Goal: Use online tool/utility: Utilize a website feature to perform a specific function

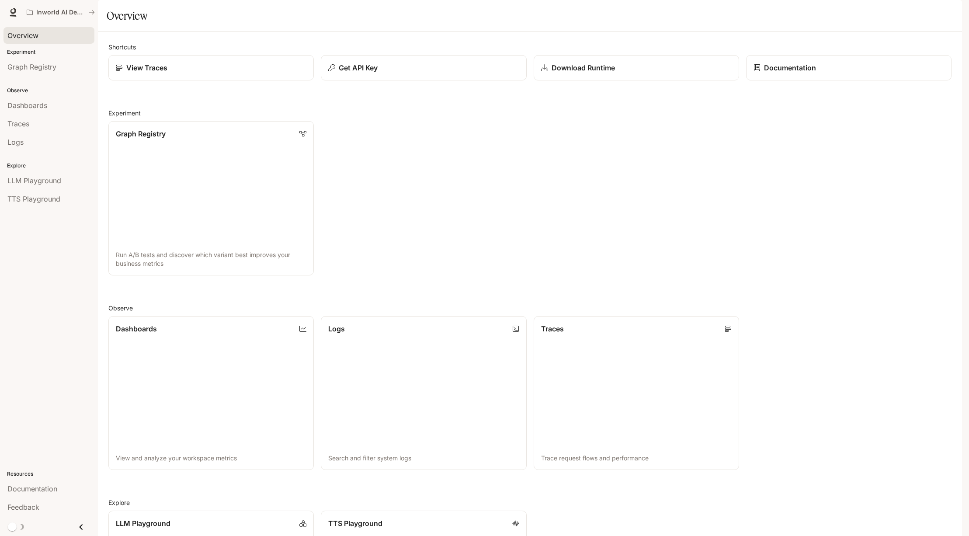
click at [37, 36] on span "Overview" at bounding box center [22, 35] width 31 height 10
click at [61, 65] on div "Graph Registry" at bounding box center [48, 67] width 83 height 10
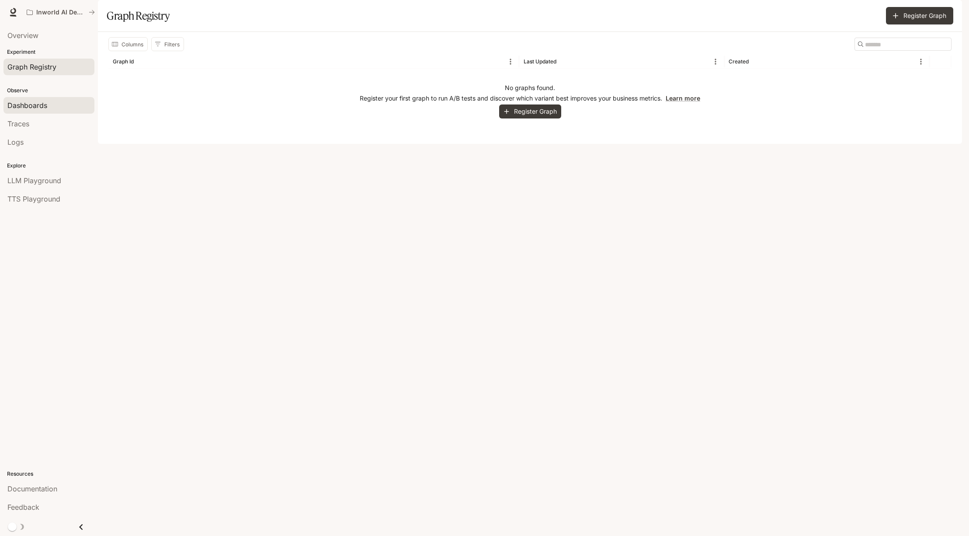
click at [60, 101] on div "Dashboards" at bounding box center [48, 105] width 83 height 10
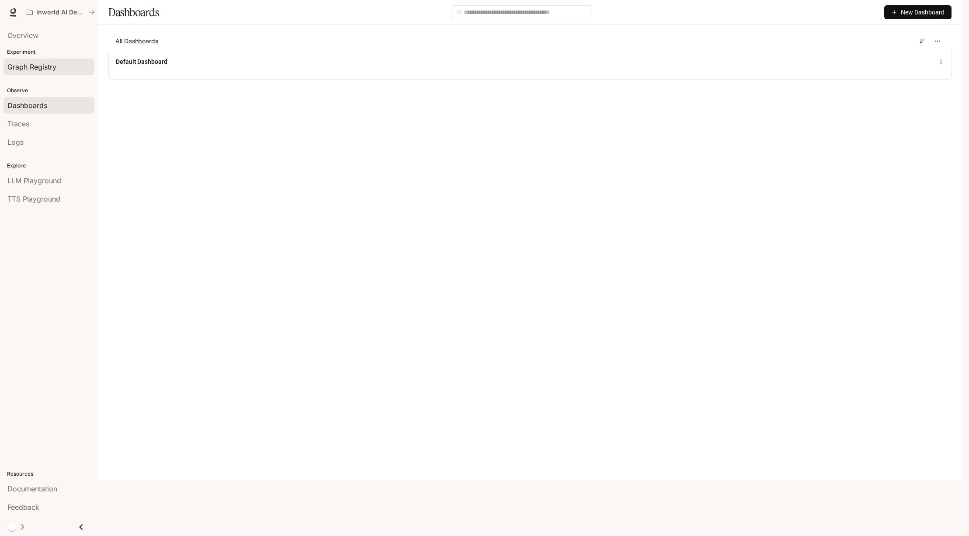
click at [40, 66] on span "Graph Registry" at bounding box center [31, 67] width 49 height 10
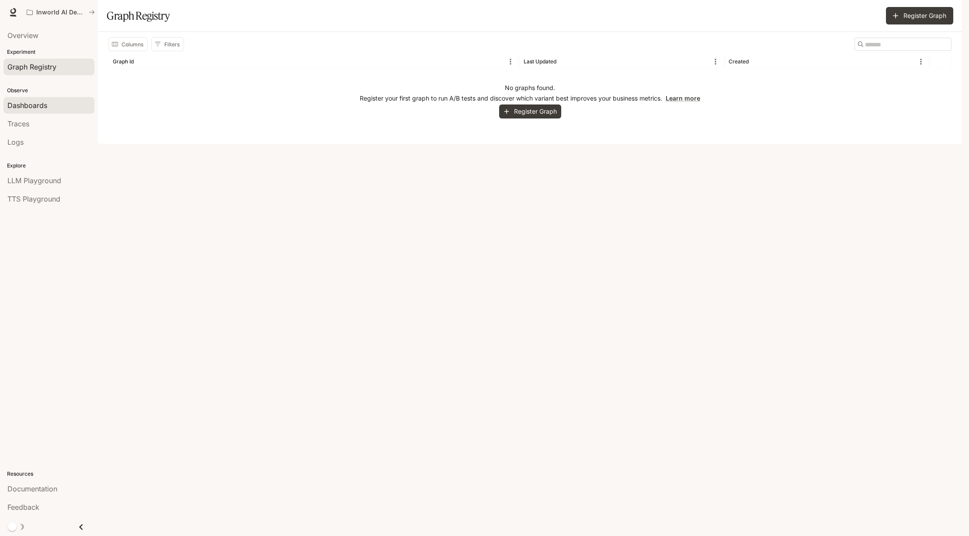
click at [43, 104] on span "Dashboards" at bounding box center [27, 105] width 40 height 10
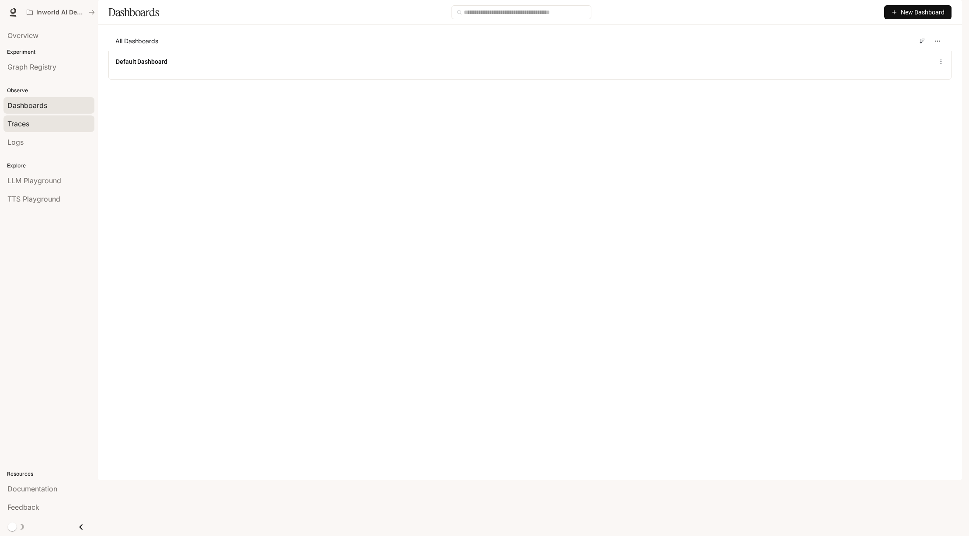
click at [44, 129] on div "Traces" at bounding box center [48, 123] width 83 height 10
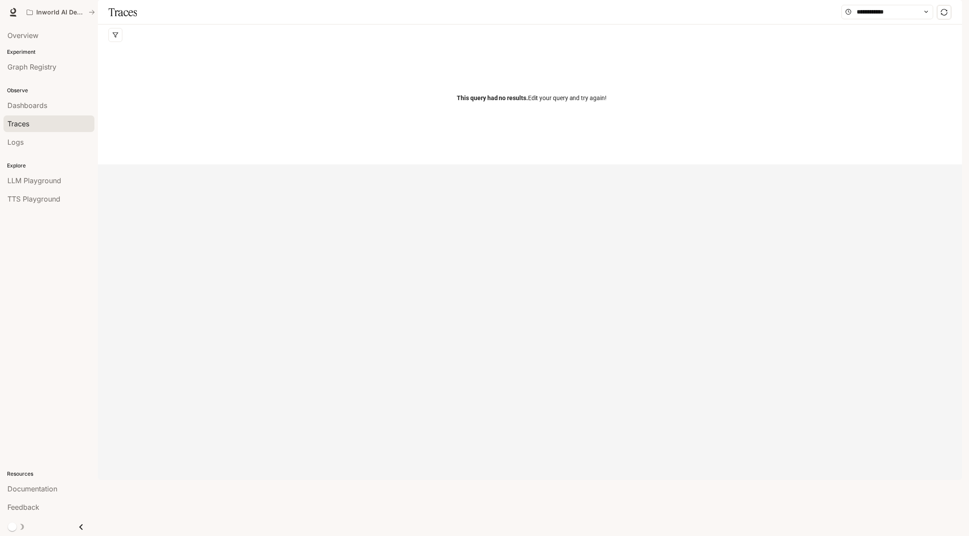
click at [83, 527] on icon "Close drawer" at bounding box center [81, 527] width 12 height 12
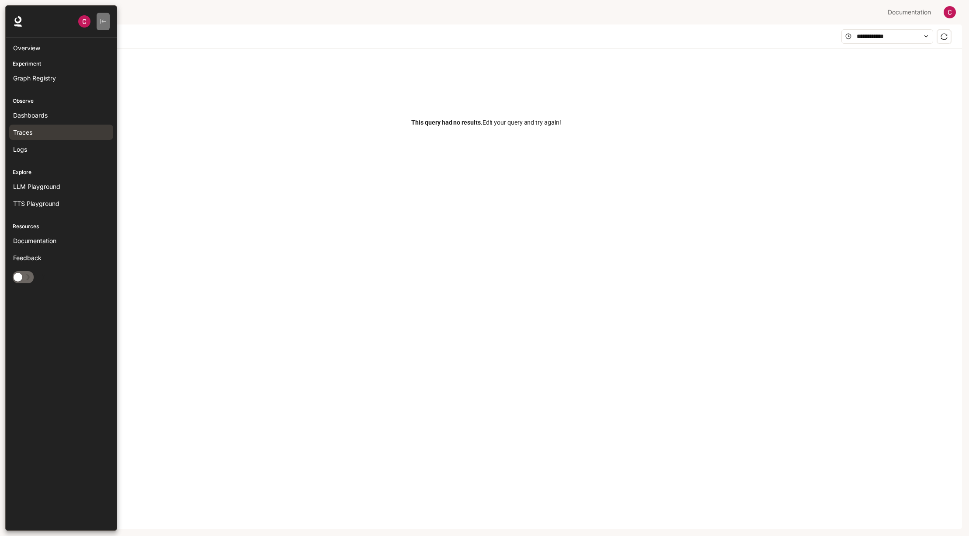
click at [102, 23] on icon "button" at bounding box center [103, 21] width 6 height 6
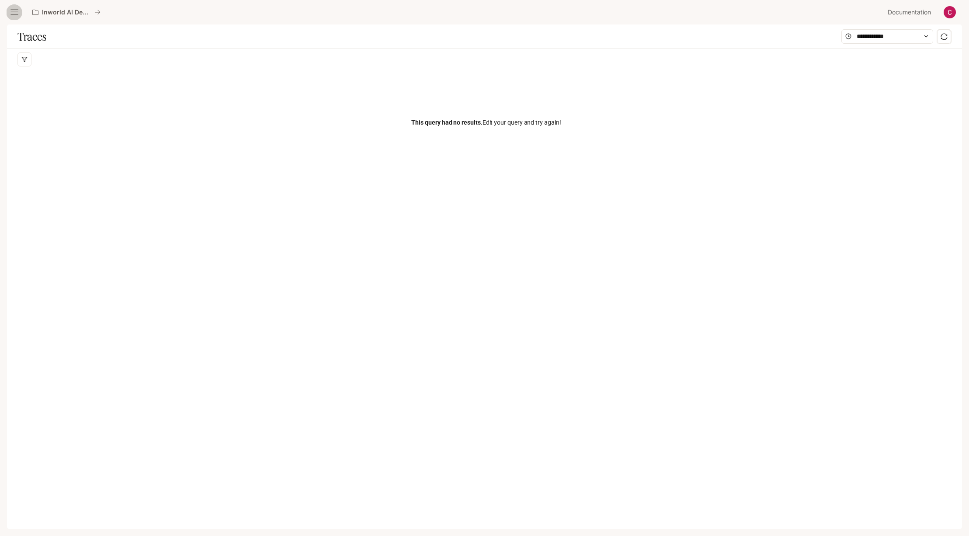
click at [17, 12] on icon "open drawer" at bounding box center [14, 12] width 9 height 9
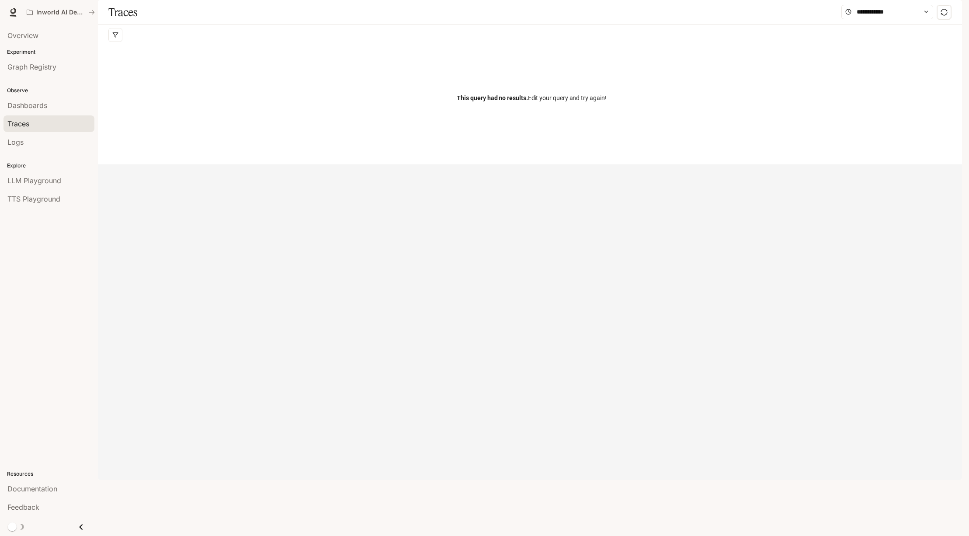
click at [948, 14] on img "button" at bounding box center [950, 12] width 12 height 12
click at [849, 69] on span "Billing" at bounding box center [895, 73] width 113 height 9
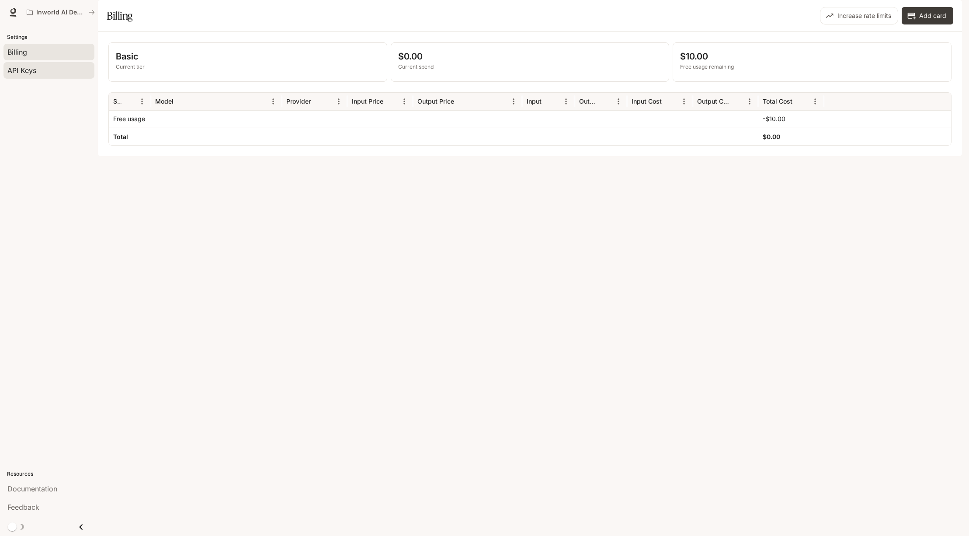
click at [35, 67] on span "API Keys" at bounding box center [21, 70] width 29 height 10
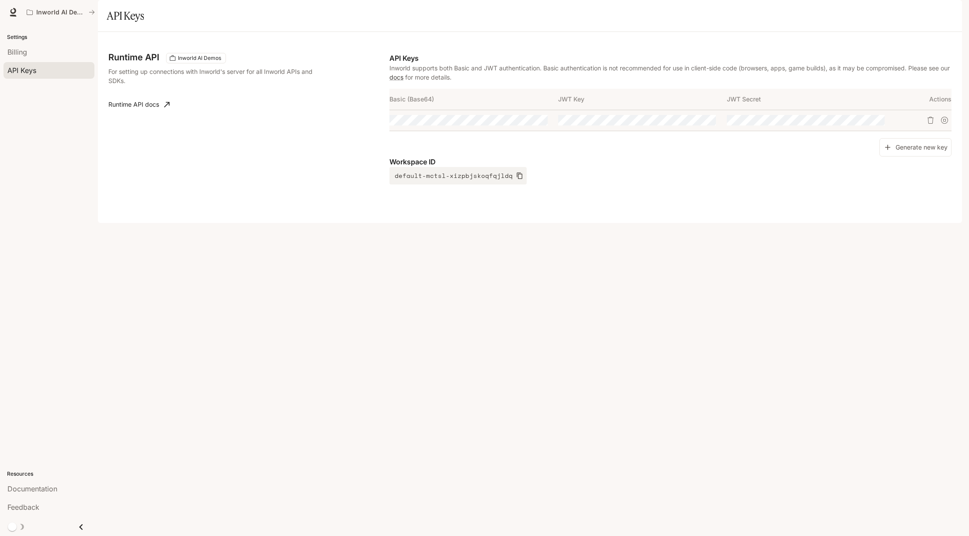
click at [30, 38] on p "Settings" at bounding box center [49, 37] width 98 height 8
click at [12, 12] on icon at bounding box center [13, 12] width 9 height 9
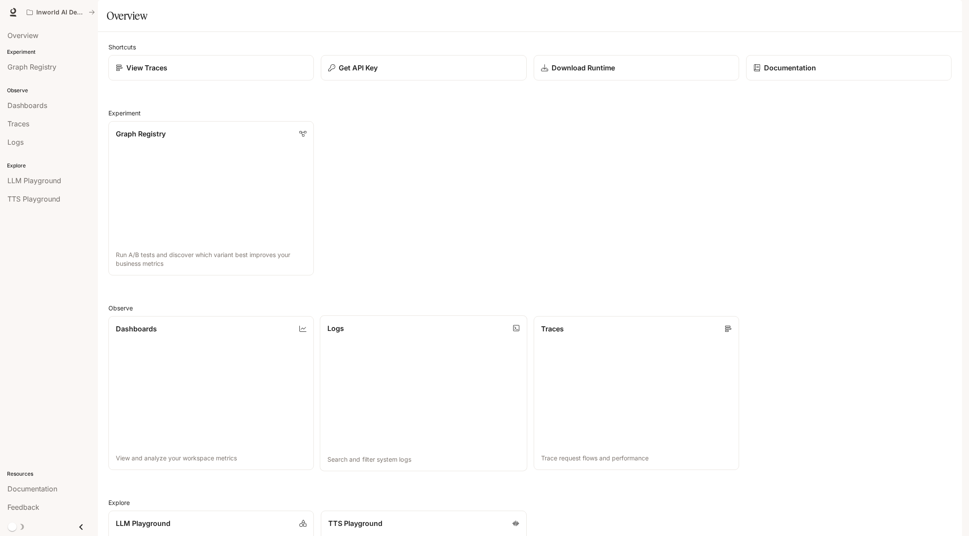
click at [443, 407] on link "Logs Search and filter system logs" at bounding box center [424, 393] width 208 height 156
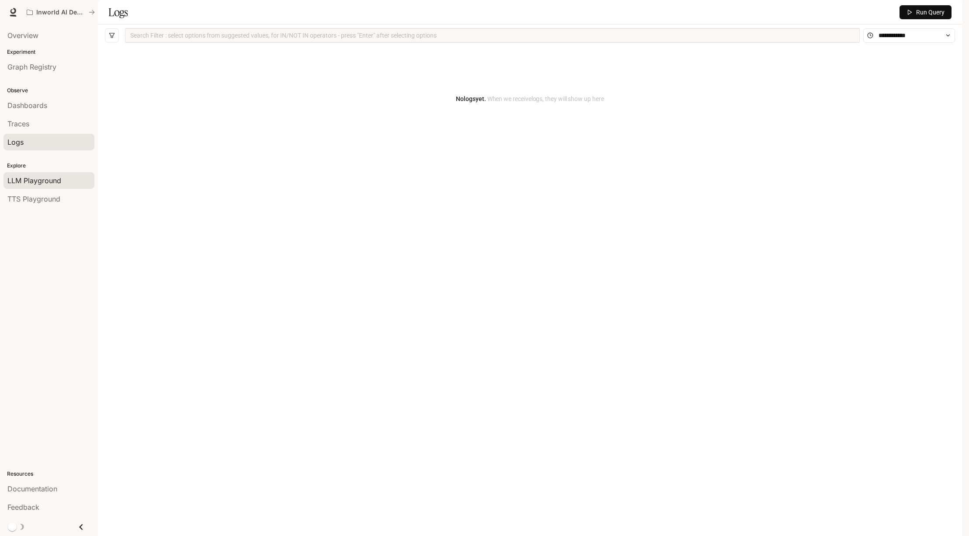
click at [50, 172] on link "LLM Playground" at bounding box center [48, 180] width 91 height 17
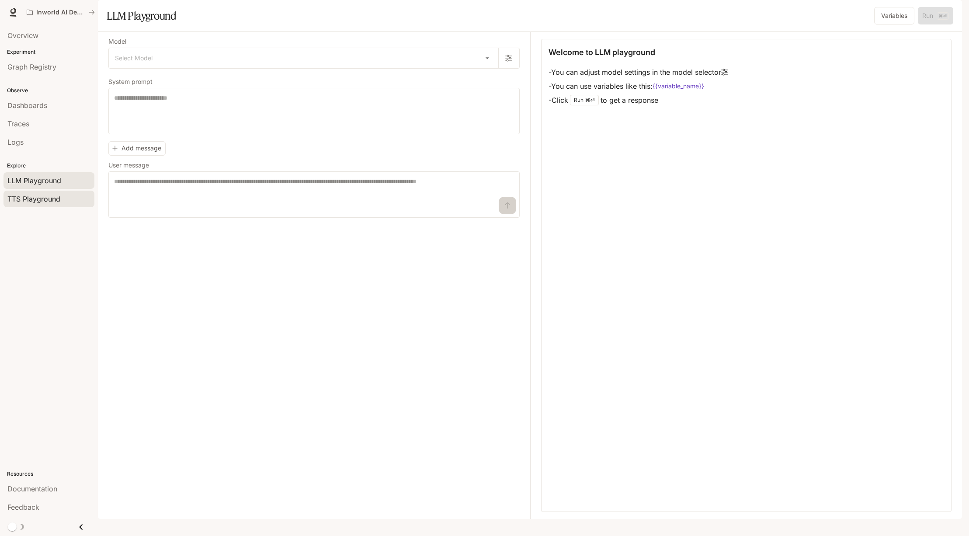
click at [68, 196] on div "TTS Playground" at bounding box center [48, 199] width 83 height 10
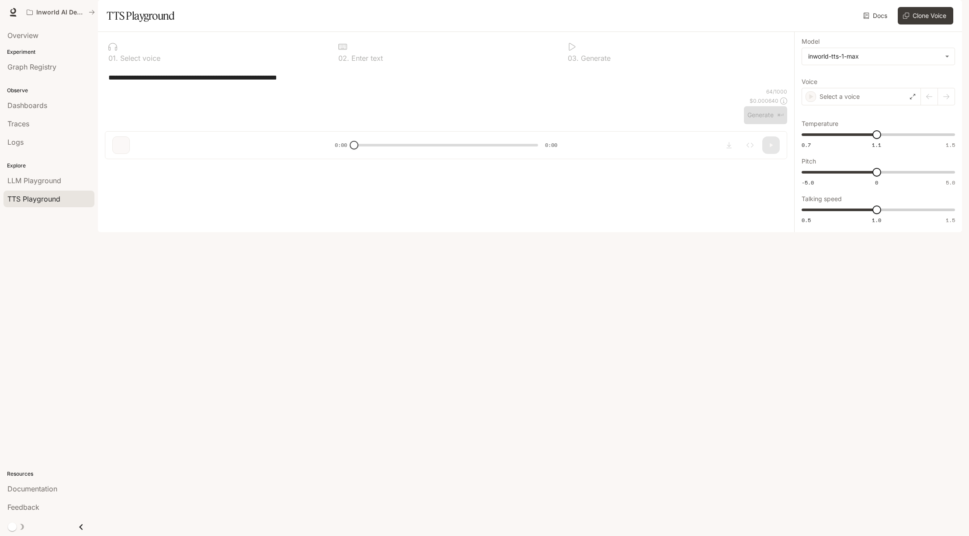
type textarea "**********"
type input "***"
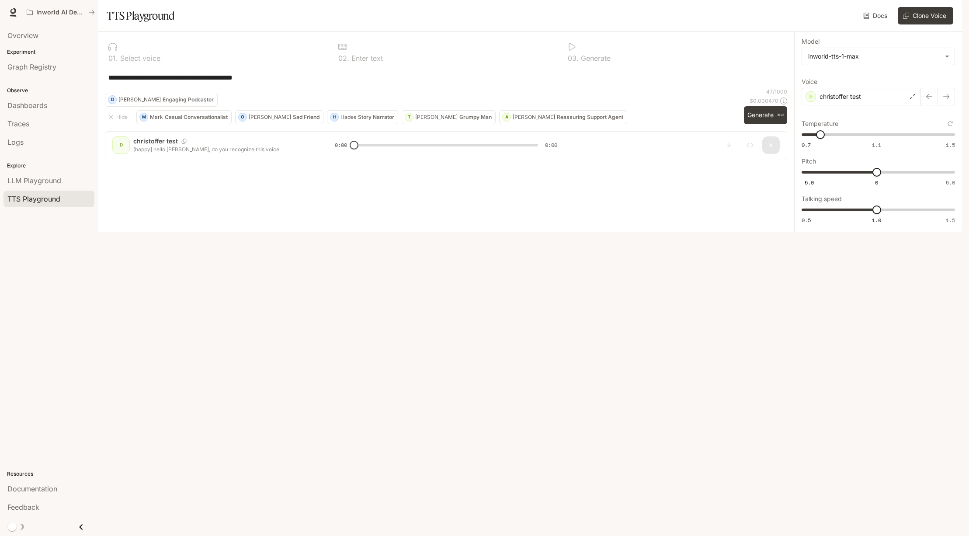
drag, startPoint x: 355, startPoint y: 510, endPoint x: 395, endPoint y: 509, distance: 40.7
click at [395, 166] on div "**********" at bounding box center [446, 99] width 697 height 134
click at [834, 101] on p "christoffer test" at bounding box center [841, 96] width 42 height 9
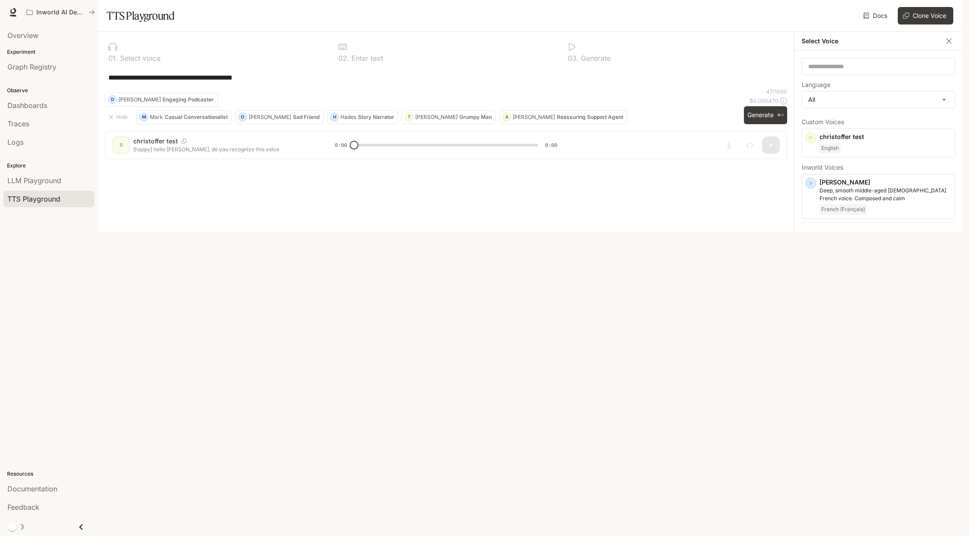
click at [948, 44] on icon "button" at bounding box center [949, 40] width 5 height 5
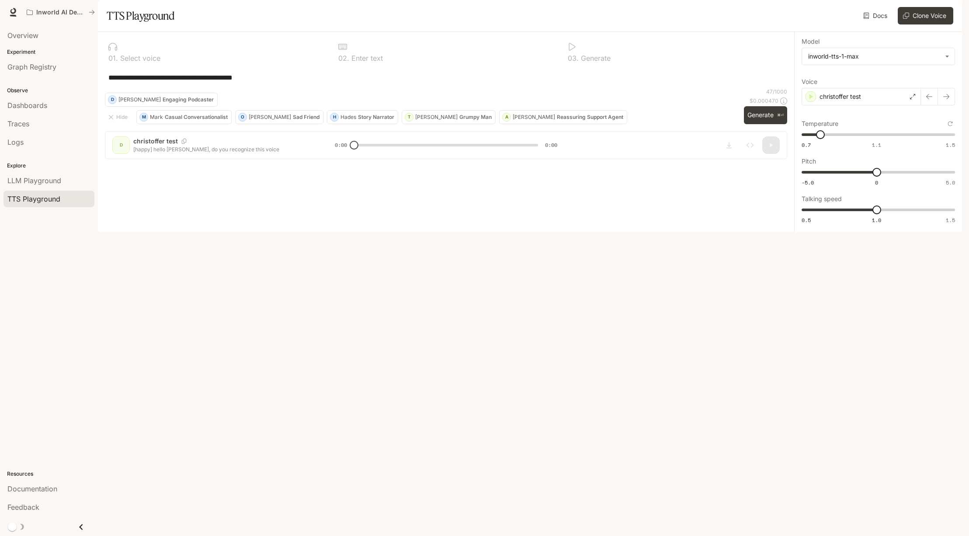
drag, startPoint x: 921, startPoint y: 31, endPoint x: 749, endPoint y: 48, distance: 173.0
click at [749, 24] on div "Docs Voices Clone Voice" at bounding box center [566, 15] width 776 height 17
click at [875, 77] on body "**********" at bounding box center [484, 268] width 969 height 536
click at [875, 77] on div at bounding box center [484, 268] width 969 height 536
click at [24, 258] on div "Overview Experiment Graph Registry Observe Dashboards Traces Logs Explore LLM P…" at bounding box center [49, 280] width 98 height 512
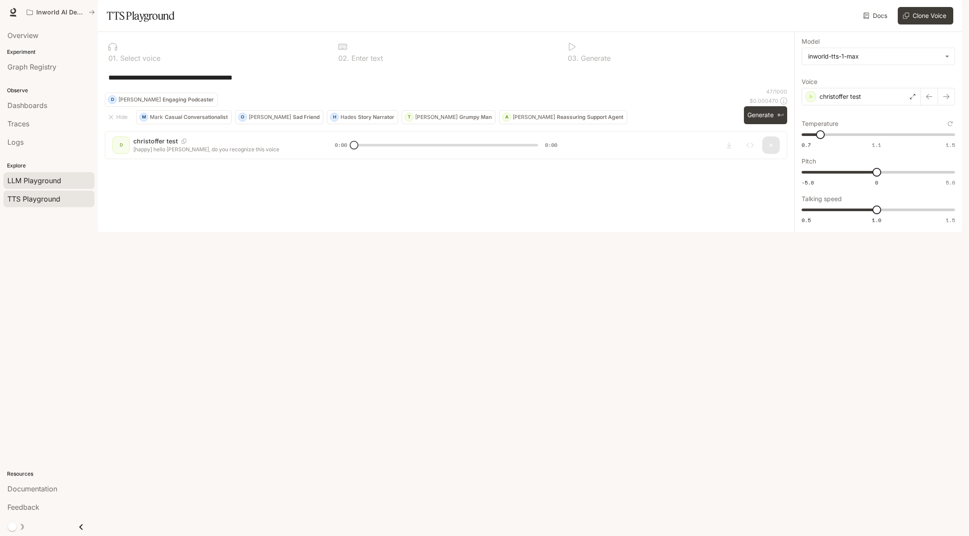
click at [42, 179] on span "LLM Playground" at bounding box center [34, 180] width 54 height 10
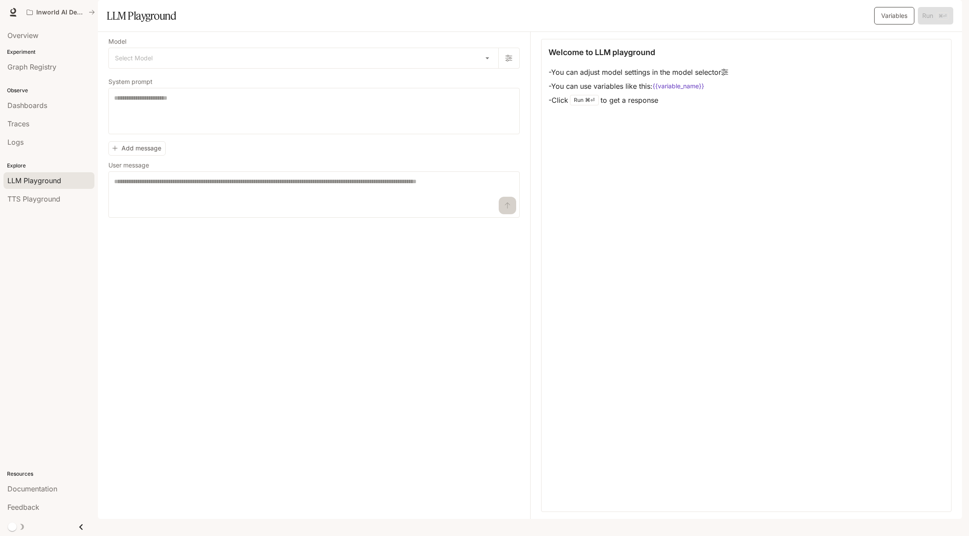
click at [896, 24] on button "Variables" at bounding box center [895, 15] width 40 height 17
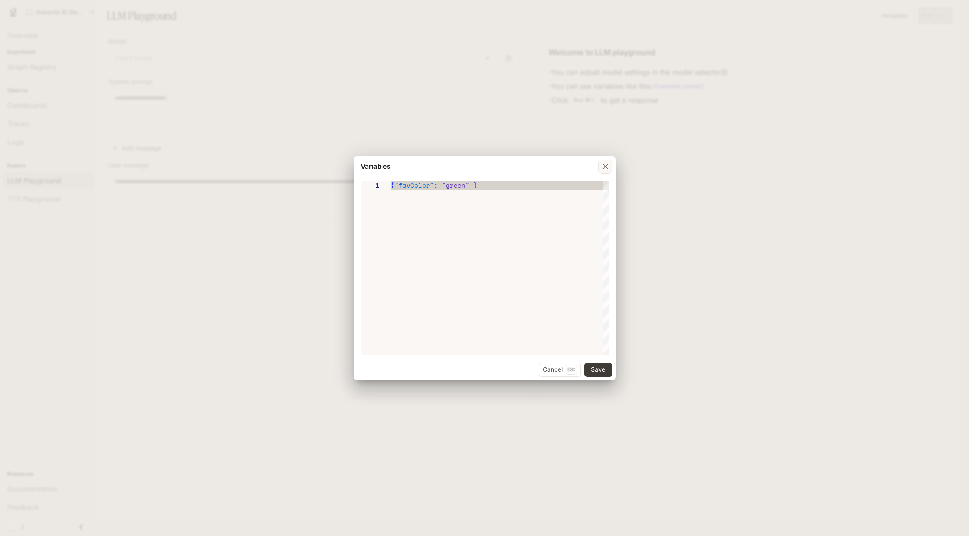
click at [605, 163] on icon "button" at bounding box center [605, 166] width 9 height 9
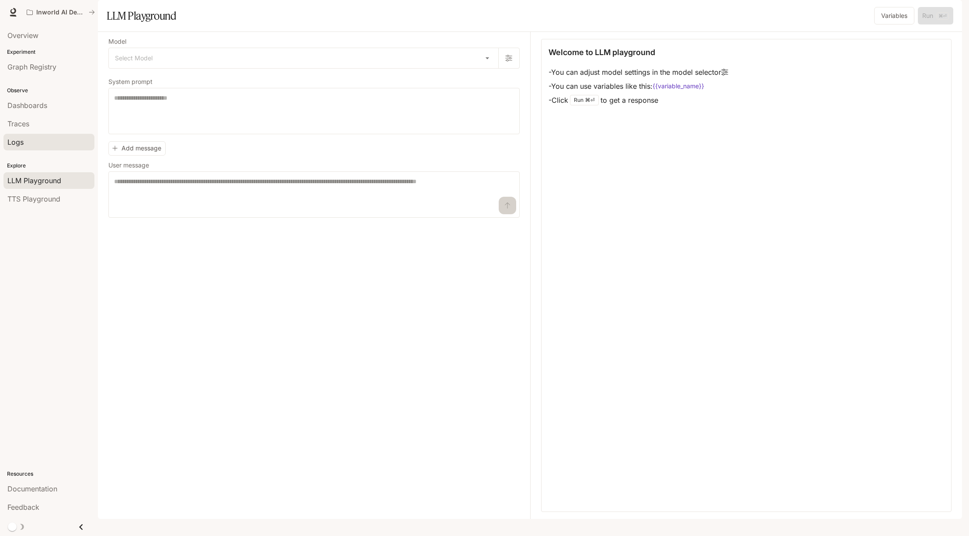
click at [46, 137] on div "Logs" at bounding box center [48, 142] width 83 height 10
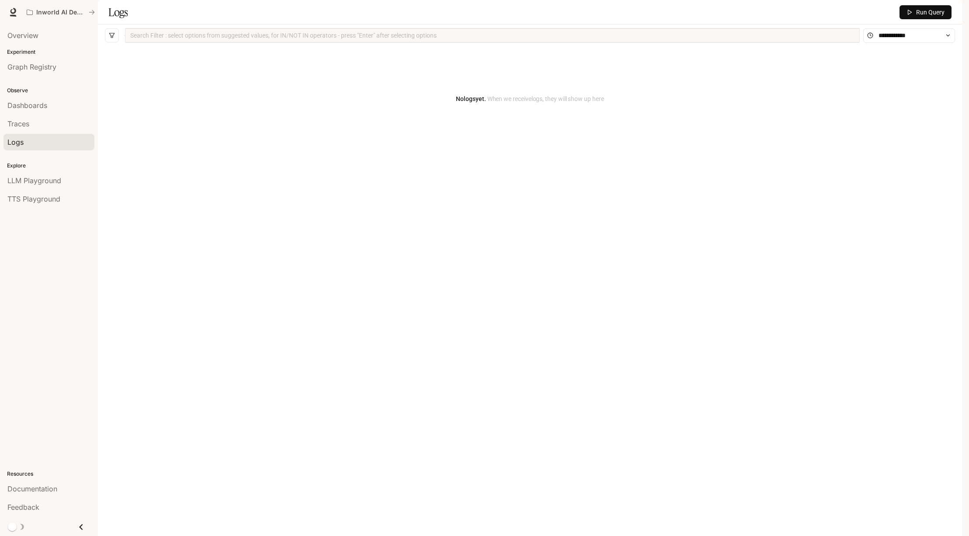
click at [41, 80] on div "Observe Dashboards Traces Logs" at bounding box center [49, 115] width 98 height 75
click at [46, 70] on span "Graph Registry" at bounding box center [31, 67] width 49 height 10
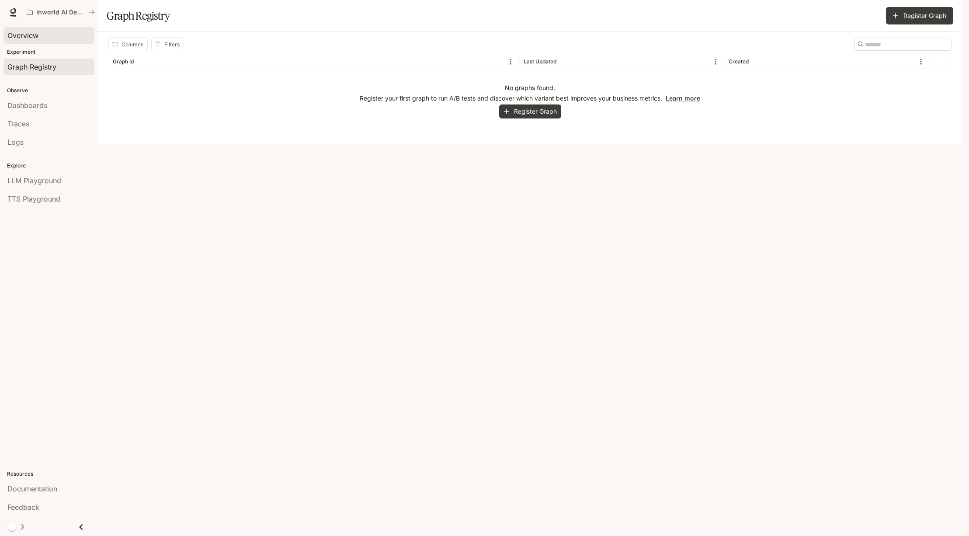
click at [40, 34] on div "Overview" at bounding box center [48, 35] width 83 height 10
